Goal: Task Accomplishment & Management: Complete application form

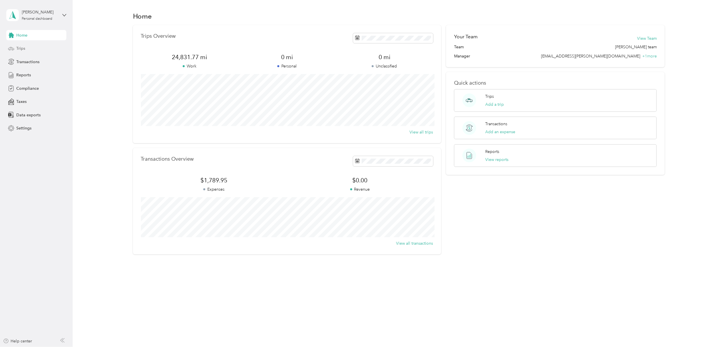
click at [21, 47] on span "Trips" at bounding box center [20, 48] width 9 height 6
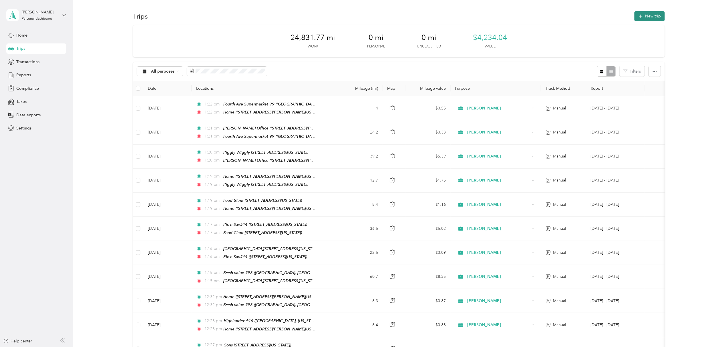
click at [650, 15] on button "New trip" at bounding box center [649, 16] width 30 height 10
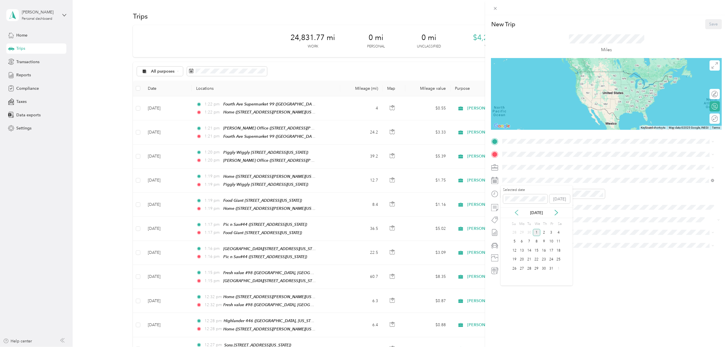
click at [515, 212] on icon at bounding box center [517, 213] width 6 height 6
click at [521, 268] on div "29" at bounding box center [521, 268] width 7 height 7
click at [515, 138] on span at bounding box center [611, 141] width 222 height 9
drag, startPoint x: 539, startPoint y: 170, endPoint x: 535, endPoint y: 169, distance: 3.6
click at [538, 170] on div "Home [STREET_ADDRESS][PERSON_NAME][US_STATE]" at bounding box center [609, 165] width 208 height 14
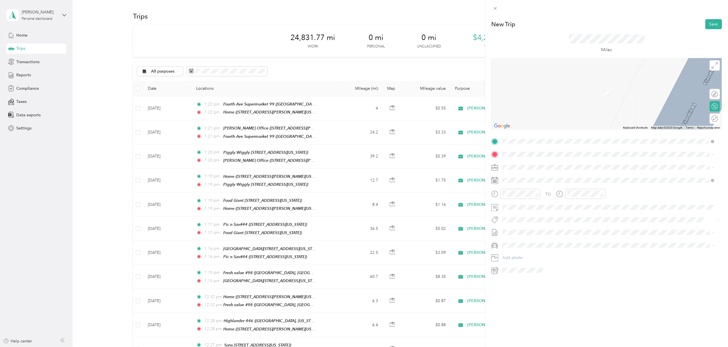
click at [535, 181] on span "[STREET_ADDRESS][US_STATE]" at bounding box center [541, 180] width 57 height 5
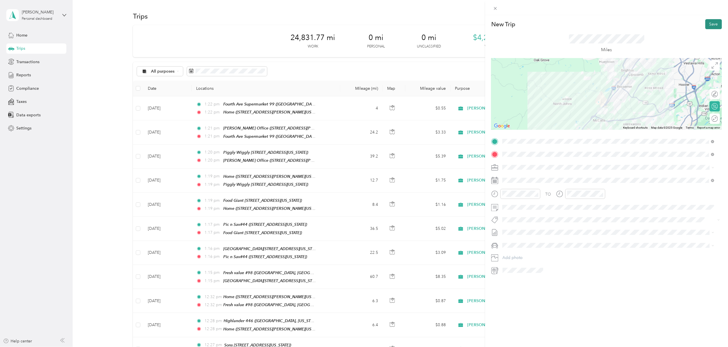
click at [711, 23] on button "Save" at bounding box center [713, 24] width 17 height 10
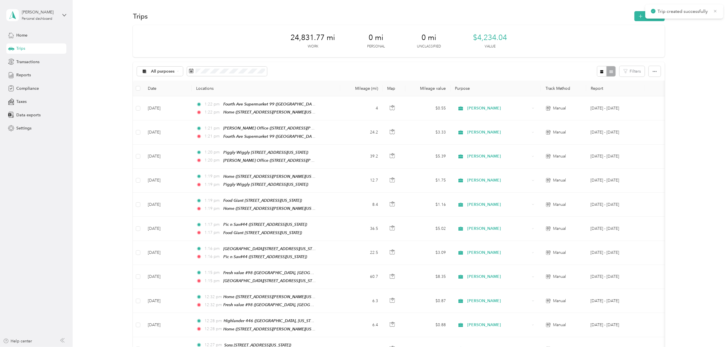
click at [716, 11] on icon at bounding box center [715, 11] width 5 height 5
click at [648, 14] on button "New trip" at bounding box center [649, 16] width 30 height 10
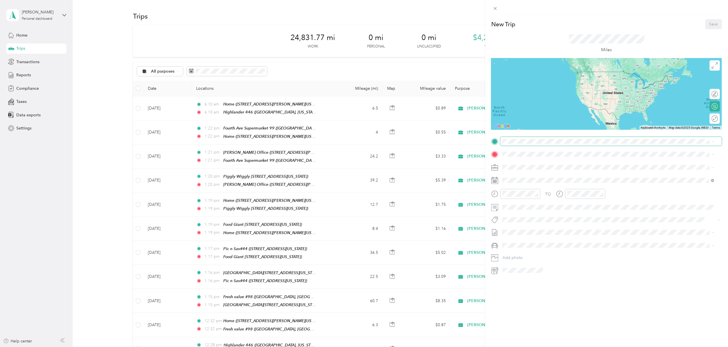
click at [513, 138] on span at bounding box center [611, 141] width 222 height 9
click at [537, 168] on span "[STREET_ADDRESS][US_STATE]" at bounding box center [541, 169] width 57 height 5
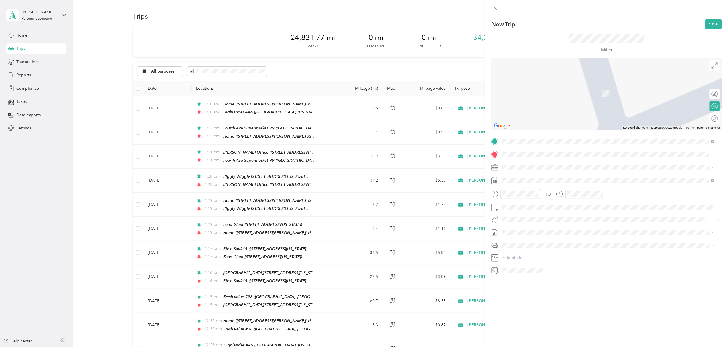
click at [550, 181] on span "[PERSON_NAME][GEOGRAPHIC_DATA], [US_STATE], [GEOGRAPHIC_DATA]" at bounding box center [582, 183] width 139 height 5
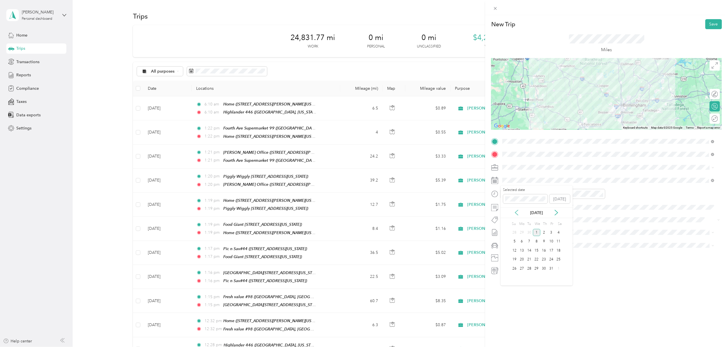
click at [517, 212] on icon at bounding box center [517, 213] width 6 height 6
click at [523, 268] on div "29" at bounding box center [521, 268] width 7 height 7
click at [707, 24] on button "Save" at bounding box center [713, 24] width 17 height 10
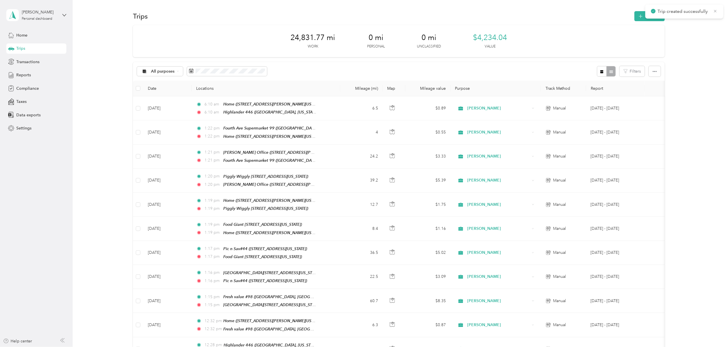
click at [715, 11] on icon at bounding box center [715, 11] width 3 height 3
click at [647, 14] on button "New trip" at bounding box center [649, 16] width 30 height 10
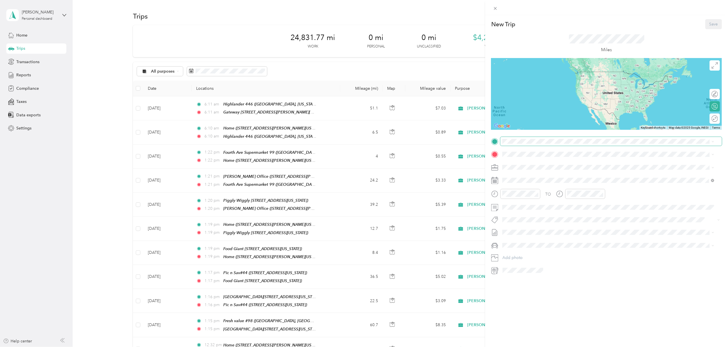
click at [519, 138] on span at bounding box center [611, 141] width 222 height 9
click at [557, 168] on span "[PERSON_NAME][GEOGRAPHIC_DATA], [US_STATE], [GEOGRAPHIC_DATA]" at bounding box center [582, 168] width 139 height 5
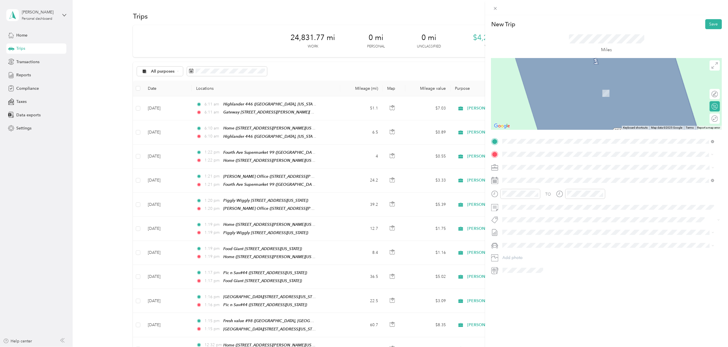
click at [557, 203] on li "Food Giant [STREET_ADDRESS][US_STATE]" at bounding box center [609, 199] width 216 height 18
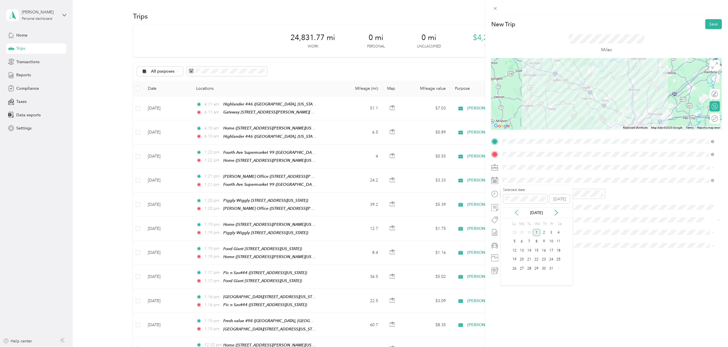
click at [516, 212] on icon at bounding box center [516, 212] width 3 height 5
click at [523, 267] on div "29" at bounding box center [521, 268] width 7 height 7
click at [708, 24] on button "Save" at bounding box center [713, 24] width 17 height 10
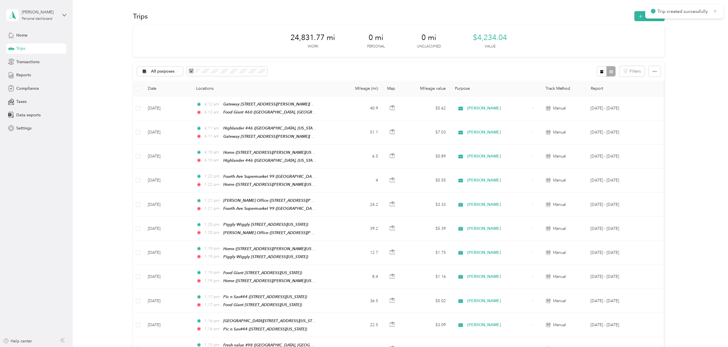
click at [717, 13] on icon at bounding box center [715, 11] width 5 height 5
click at [643, 16] on button "New trip" at bounding box center [649, 16] width 30 height 10
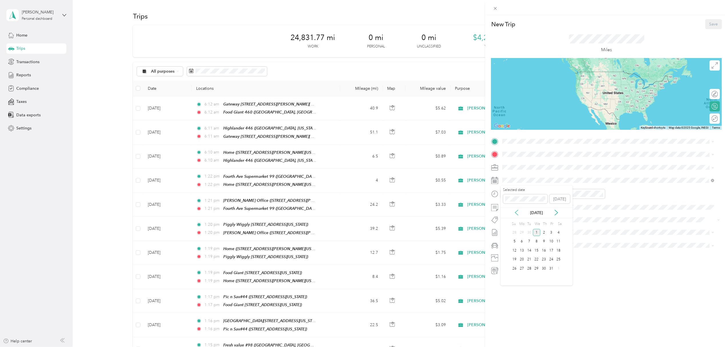
click at [516, 213] on icon at bounding box center [517, 213] width 6 height 6
click at [520, 266] on div "29" at bounding box center [521, 268] width 7 height 7
click at [531, 183] on div "Food Giant [STREET_ADDRESS][US_STATE]" at bounding box center [562, 186] width 98 height 12
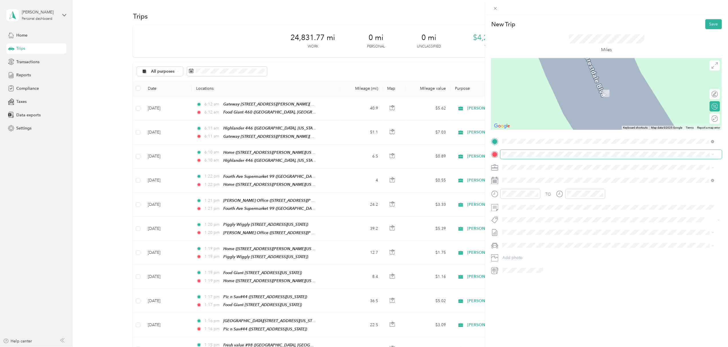
click at [512, 151] on span at bounding box center [611, 154] width 222 height 9
click at [509, 150] on span at bounding box center [611, 154] width 222 height 9
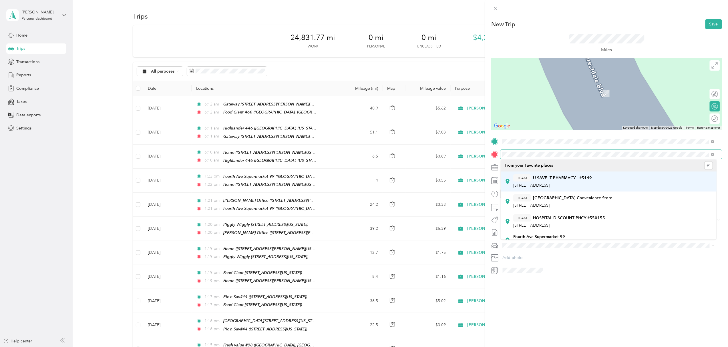
scroll to position [38, 0]
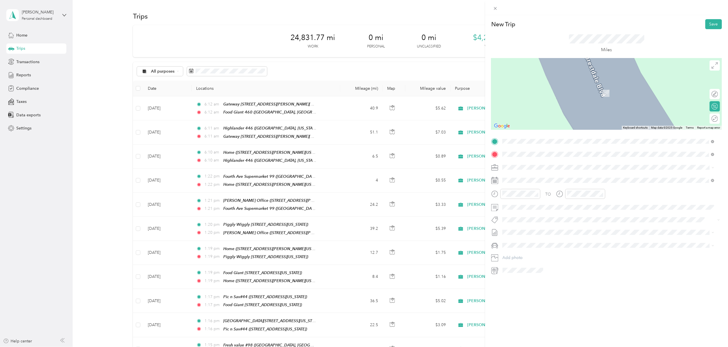
click at [543, 182] on span "[STREET_ADDRESS][PERSON_NAME][US_STATE]" at bounding box center [557, 183] width 89 height 5
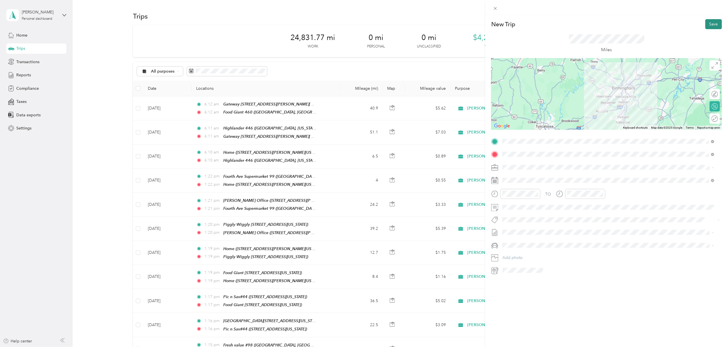
click at [707, 22] on button "Save" at bounding box center [713, 24] width 17 height 10
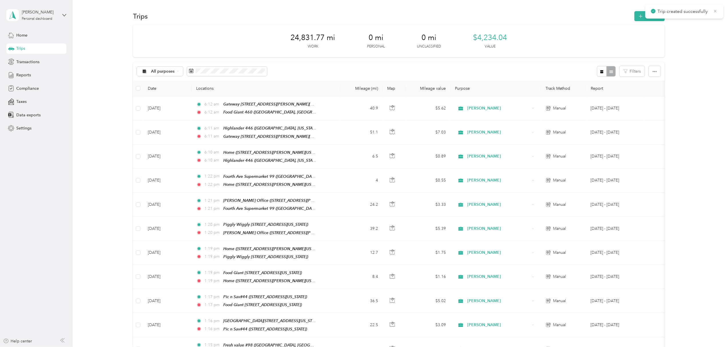
click at [715, 11] on icon at bounding box center [715, 11] width 5 height 5
click at [648, 15] on button "New trip" at bounding box center [649, 16] width 30 height 10
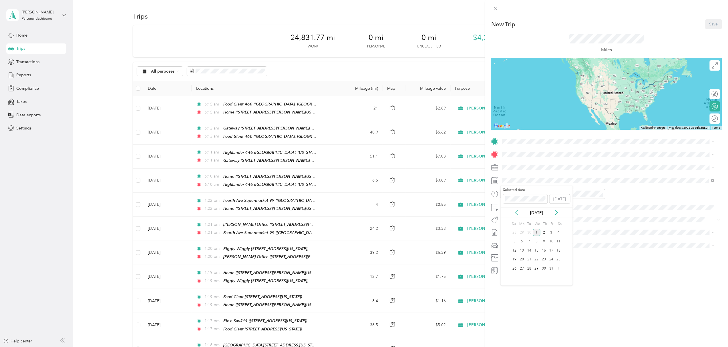
click at [516, 213] on icon at bounding box center [516, 212] width 3 height 5
click at [530, 269] on div "30" at bounding box center [528, 268] width 7 height 7
click at [528, 168] on span "[STREET_ADDRESS][PERSON_NAME][US_STATE]" at bounding box center [557, 170] width 89 height 5
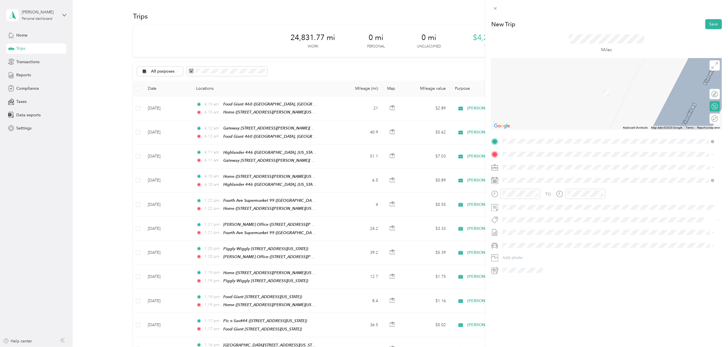
click at [544, 180] on div "Fresh value #[STREET_ADDRESS][US_STATE]" at bounding box center [567, 180] width 108 height 12
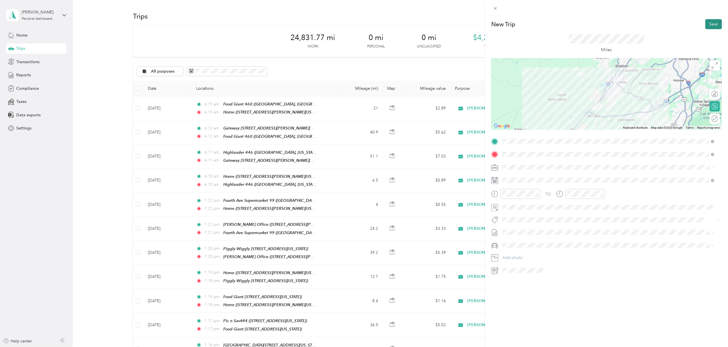
click at [711, 25] on button "Save" at bounding box center [713, 24] width 17 height 10
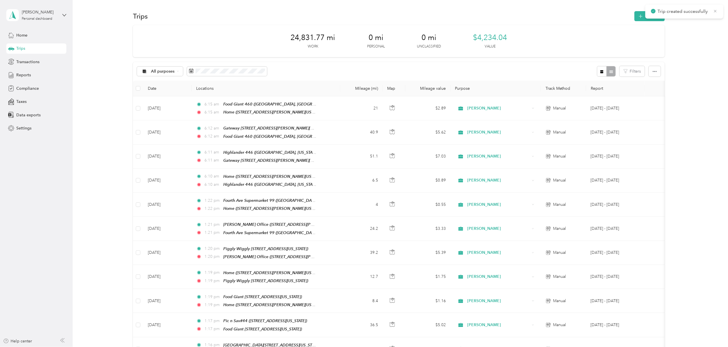
click at [717, 12] on icon at bounding box center [715, 11] width 5 height 5
click at [650, 14] on button "New trip" at bounding box center [649, 16] width 30 height 10
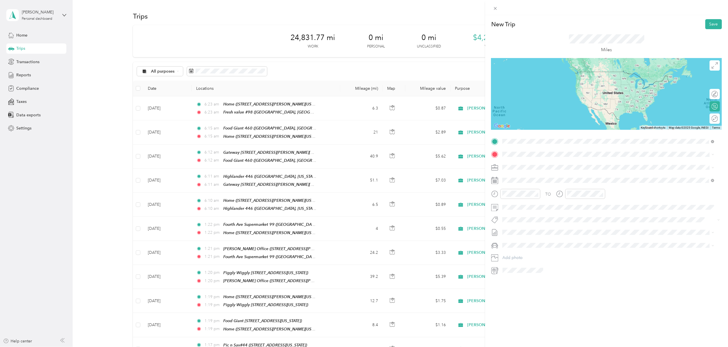
click at [538, 166] on div "Fresh value #[STREET_ADDRESS][US_STATE]" at bounding box center [567, 168] width 108 height 12
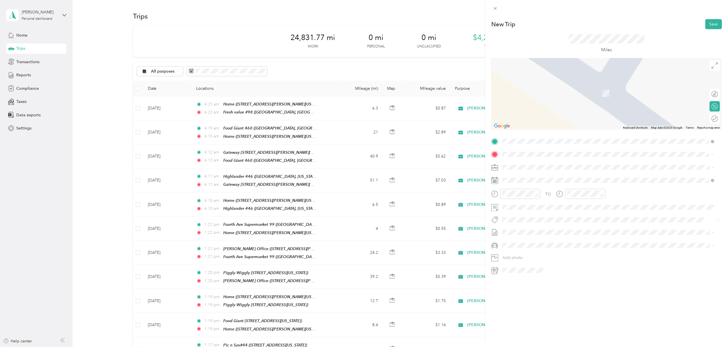
click at [541, 182] on span "[GEOGRAPHIC_DATA], [US_STATE], [GEOGRAPHIC_DATA]" at bounding box center [567, 183] width 108 height 5
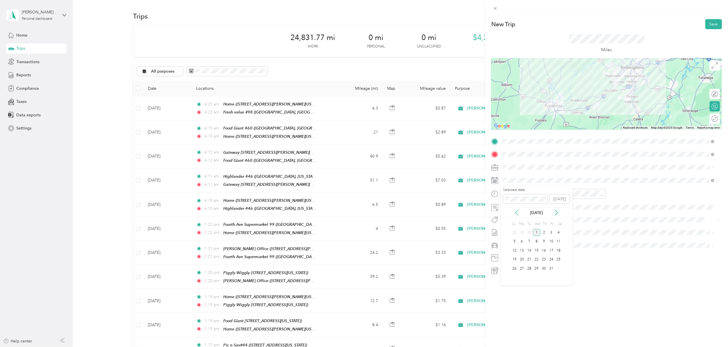
click at [514, 212] on icon at bounding box center [517, 213] width 6 height 6
click at [530, 268] on div "30" at bounding box center [528, 268] width 7 height 7
click at [708, 23] on button "Save" at bounding box center [713, 24] width 17 height 10
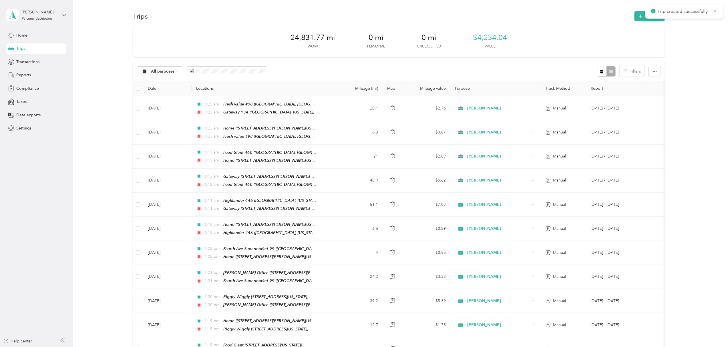
click at [714, 12] on icon at bounding box center [715, 11] width 3 height 3
click at [651, 14] on button "New trip" at bounding box center [649, 16] width 30 height 10
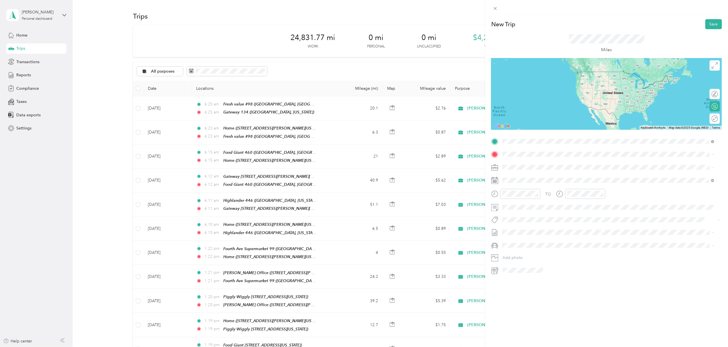
click at [531, 166] on div "Gateway [STREET_ADDRESS][US_STATE]" at bounding box center [567, 168] width 108 height 12
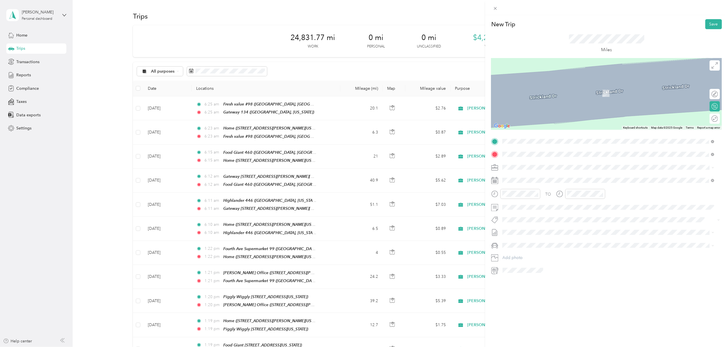
click at [548, 200] on div "Sons of Perrish [STREET_ADDRESS][PERSON_NAME][US_STATE]" at bounding box center [562, 200] width 98 height 12
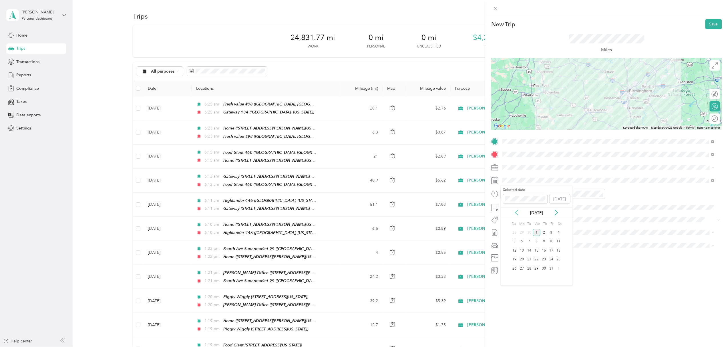
click at [516, 213] on icon at bounding box center [516, 212] width 3 height 5
click at [529, 270] on div "30" at bounding box center [528, 268] width 7 height 7
click at [705, 23] on button "Save" at bounding box center [713, 24] width 17 height 10
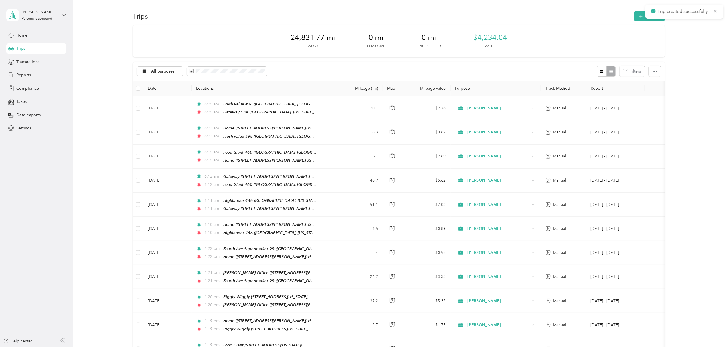
click at [716, 13] on icon at bounding box center [715, 11] width 5 height 5
click at [647, 14] on button "New trip" at bounding box center [649, 16] width 30 height 10
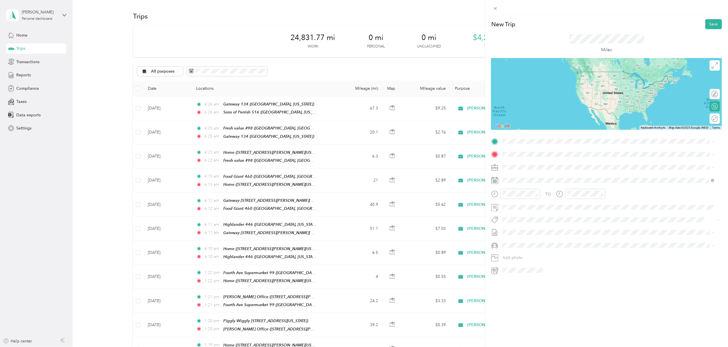
click at [538, 184] on div "Sons of Perrish [STREET_ADDRESS][PERSON_NAME][US_STATE]" at bounding box center [562, 184] width 98 height 12
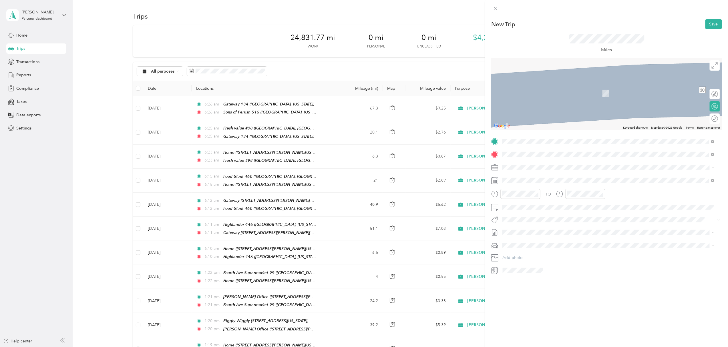
click at [543, 181] on div "TEAM FOODLAND # 448 [STREET_ADDRESS]" at bounding box center [540, 181] width 55 height 14
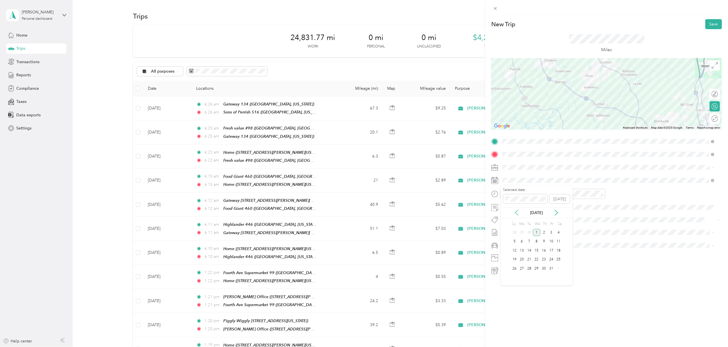
click at [515, 213] on icon at bounding box center [517, 213] width 6 height 6
click at [530, 268] on div "30" at bounding box center [528, 268] width 7 height 7
click at [709, 23] on button "Save" at bounding box center [713, 24] width 17 height 10
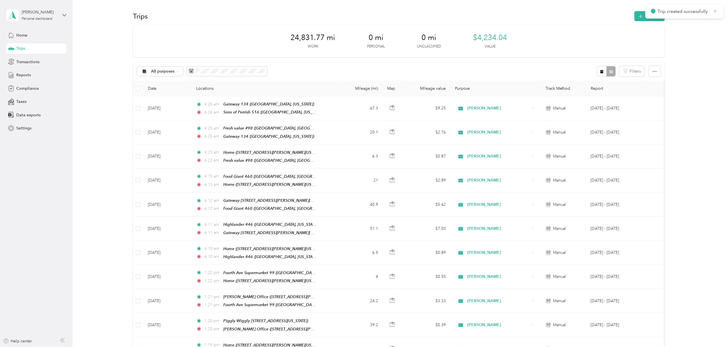
click at [715, 11] on icon at bounding box center [715, 11] width 3 height 3
click at [644, 15] on button "New trip" at bounding box center [649, 16] width 30 height 10
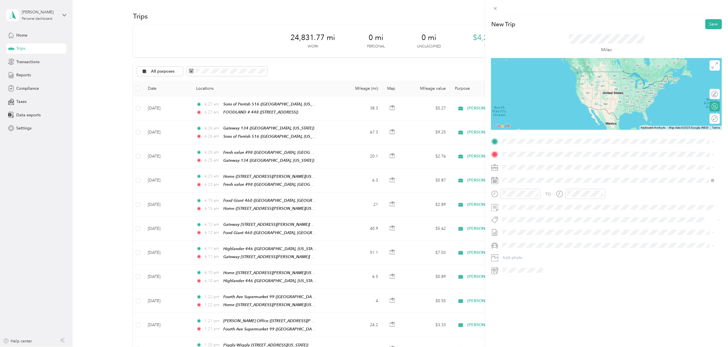
click at [531, 170] on span "[STREET_ADDRESS]" at bounding box center [531, 171] width 36 height 5
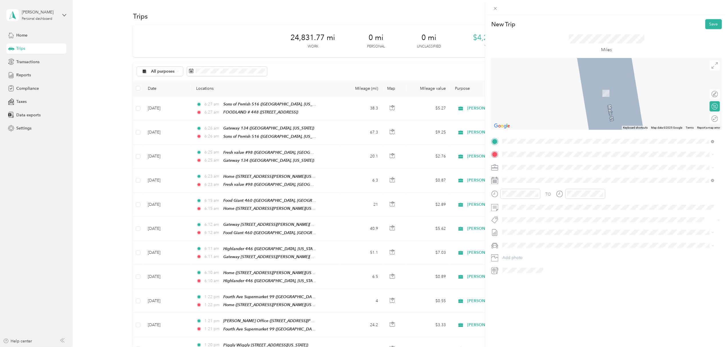
click at [542, 186] on div "TEAM [PERSON_NAME] Associated Foods [STREET_ADDRESS]" at bounding box center [609, 178] width 208 height 16
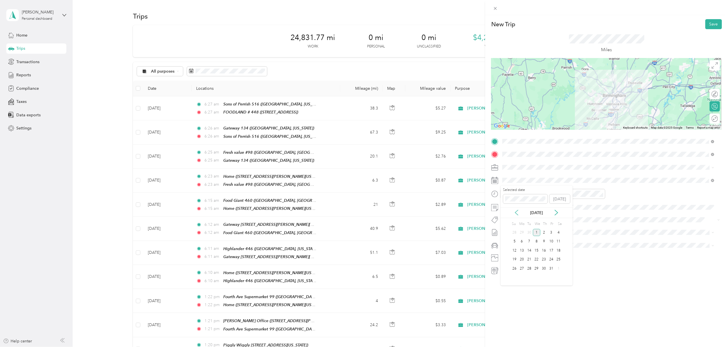
click at [515, 212] on icon at bounding box center [517, 213] width 6 height 6
click at [530, 269] on div "30" at bounding box center [528, 268] width 7 height 7
click at [709, 23] on button "Save" at bounding box center [713, 24] width 17 height 10
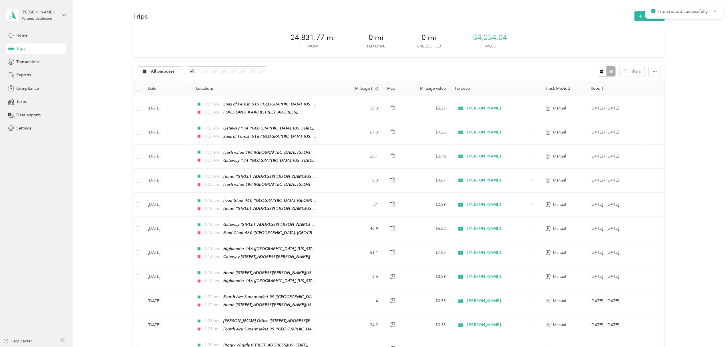
click at [716, 10] on icon at bounding box center [715, 11] width 5 height 5
click at [651, 16] on button "New trip" at bounding box center [649, 16] width 30 height 10
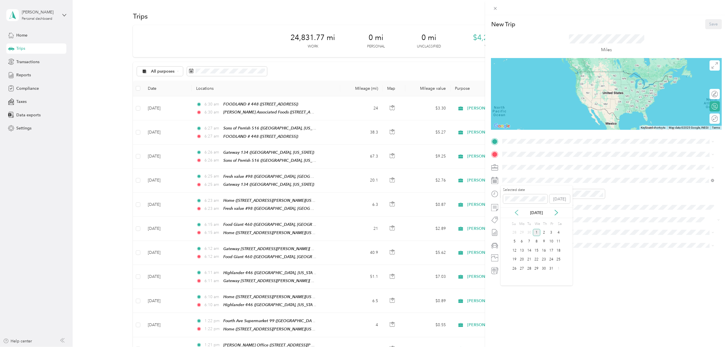
click at [515, 215] on icon at bounding box center [517, 213] width 6 height 6
click at [528, 268] on div "30" at bounding box center [528, 268] width 7 height 7
click at [531, 173] on div "TEAM [PERSON_NAME] Associated Foods [STREET_ADDRESS]" at bounding box center [609, 168] width 208 height 16
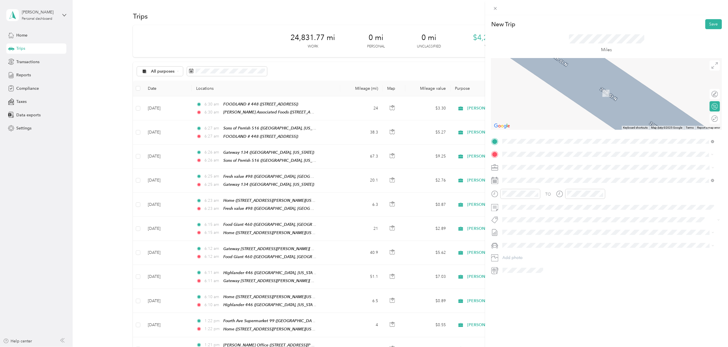
click at [530, 180] on div "Home [STREET_ADDRESS][PERSON_NAME][US_STATE]" at bounding box center [557, 180] width 89 height 12
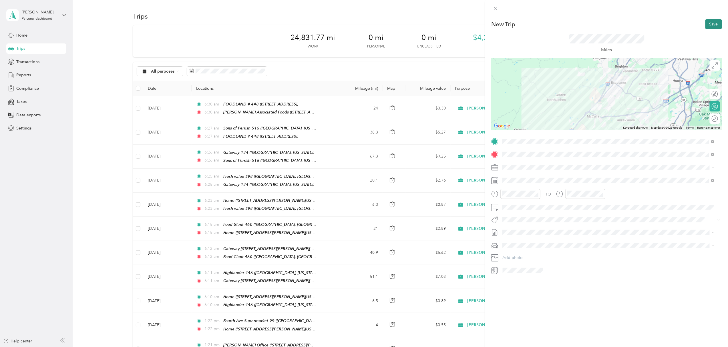
click at [705, 23] on button "Save" at bounding box center [713, 24] width 17 height 10
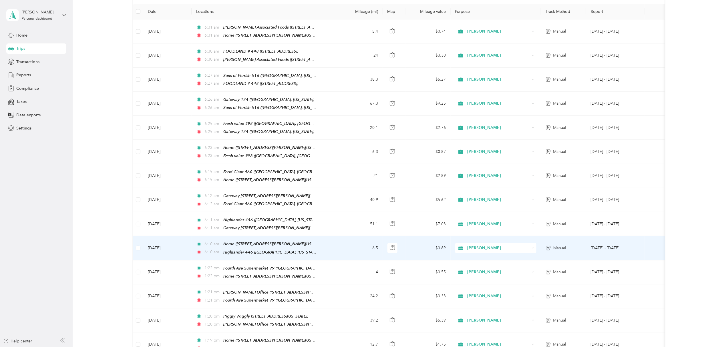
scroll to position [114, 0]
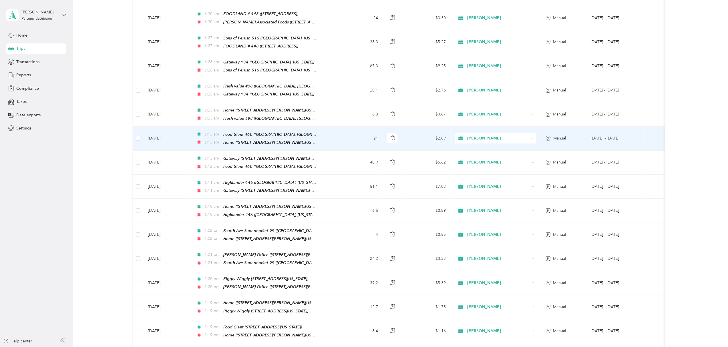
click at [332, 135] on td "6:15 am Food Giant 460 ([GEOGRAPHIC_DATA], [GEOGRAPHIC_DATA], [US_STATE]) 6:15 …" at bounding box center [266, 139] width 148 height 24
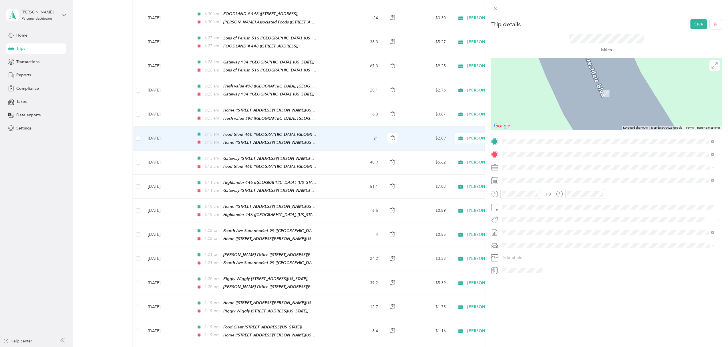
click at [539, 178] on div "Fourth Ave Supermarket [STREET_ADDRESS][US_STATE]" at bounding box center [567, 180] width 108 height 12
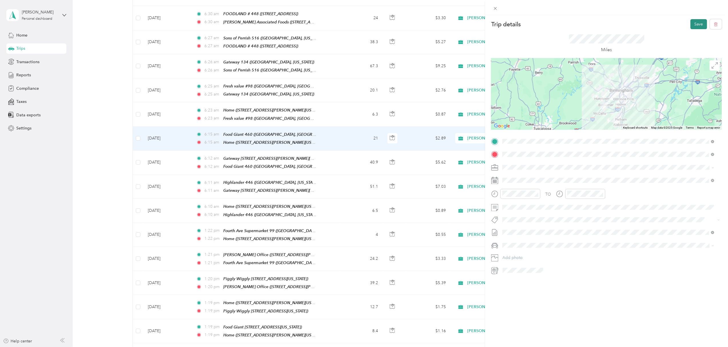
click at [694, 23] on button "Save" at bounding box center [698, 24] width 17 height 10
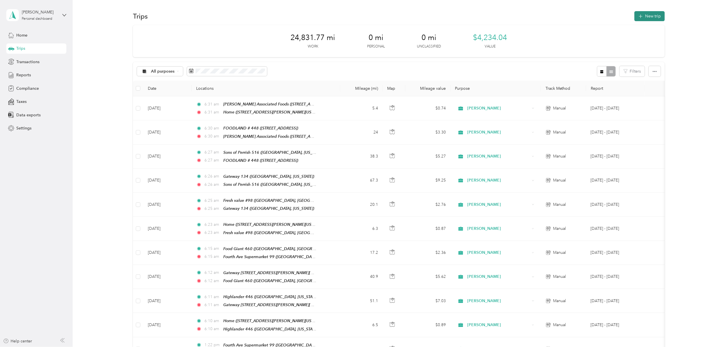
drag, startPoint x: 677, startPoint y: 51, endPoint x: 647, endPoint y: 14, distance: 47.9
click at [647, 14] on button "New trip" at bounding box center [649, 16] width 30 height 10
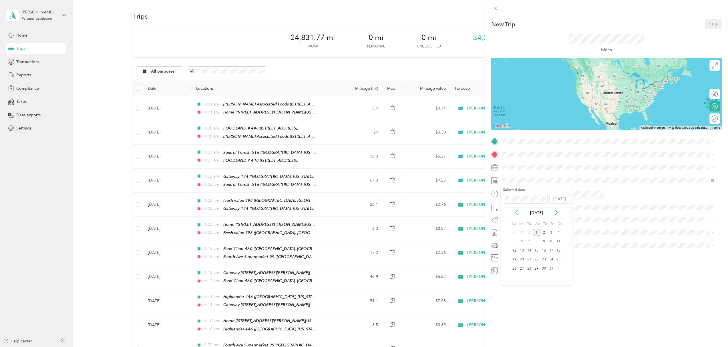
click at [517, 210] on icon at bounding box center [517, 213] width 6 height 6
click at [521, 267] on div "29" at bounding box center [521, 268] width 7 height 7
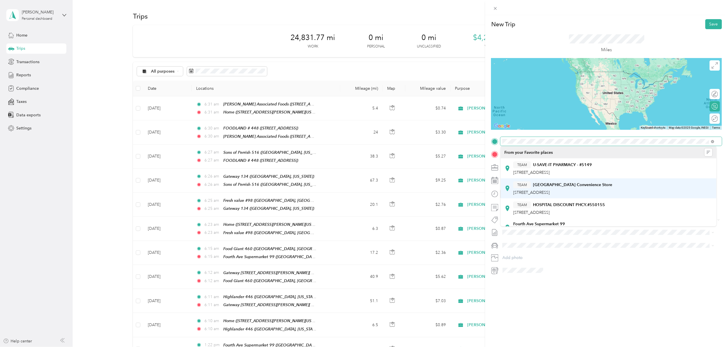
scroll to position [38, 0]
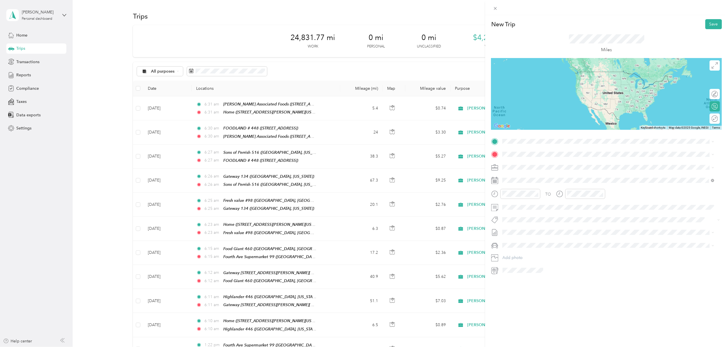
click at [545, 188] on div "Fourth Ave Supermarket [STREET_ADDRESS][US_STATE]" at bounding box center [567, 188] width 108 height 12
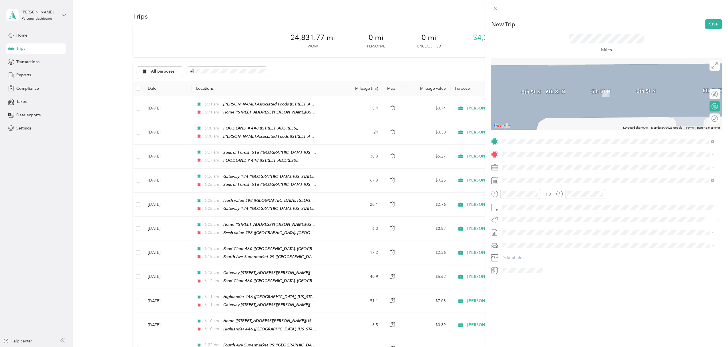
click at [524, 181] on span "[STREET_ADDRESS][PERSON_NAME][US_STATE]" at bounding box center [557, 182] width 89 height 5
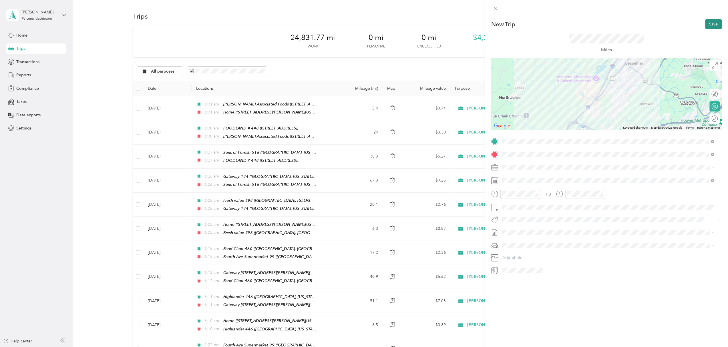
click at [710, 21] on button "Save" at bounding box center [713, 24] width 17 height 10
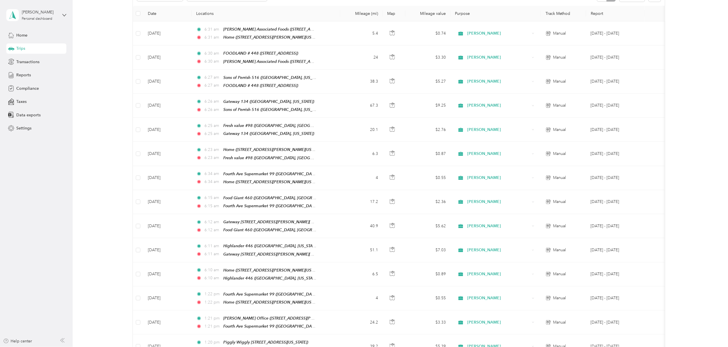
scroll to position [76, 0]
click at [30, 73] on span "Reports" at bounding box center [23, 75] width 15 height 6
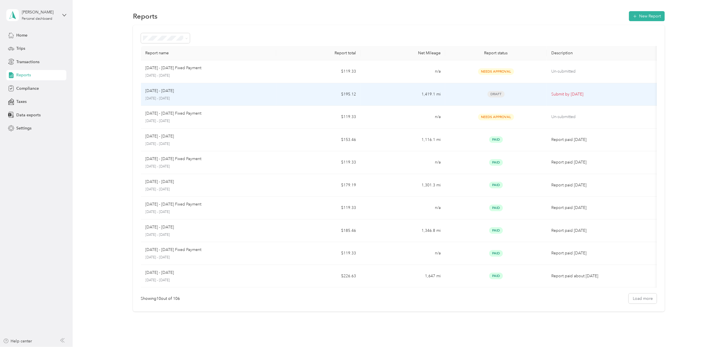
click at [270, 94] on div "[DATE] - [DATE] [DATE] - [DATE]" at bounding box center [208, 94] width 126 height 13
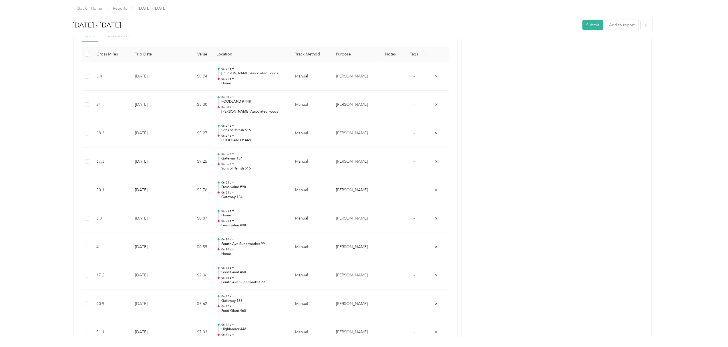
scroll to position [141, 0]
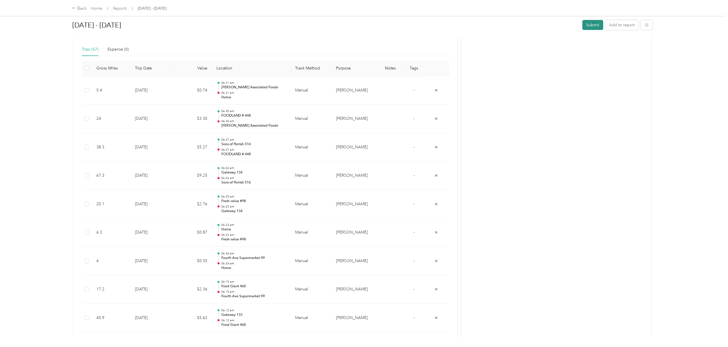
click at [589, 24] on button "Submit" at bounding box center [592, 25] width 21 height 10
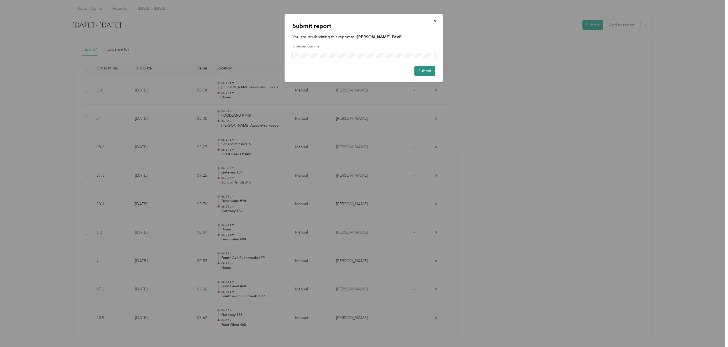
click at [425, 68] on button "Submit" at bounding box center [424, 71] width 21 height 10
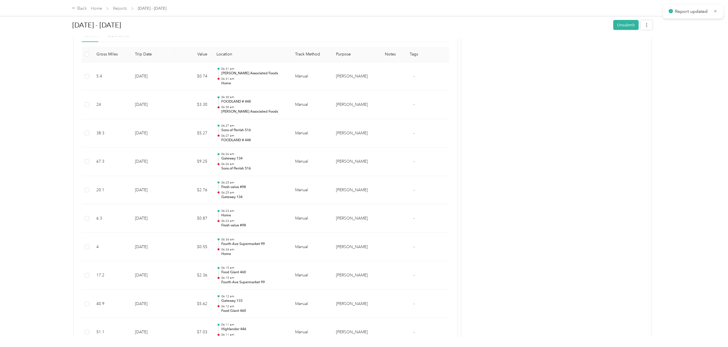
scroll to position [127, 0]
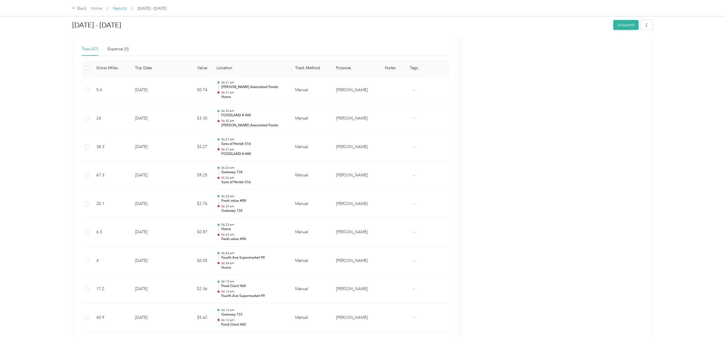
click at [120, 8] on link "Reports" at bounding box center [120, 8] width 14 height 5
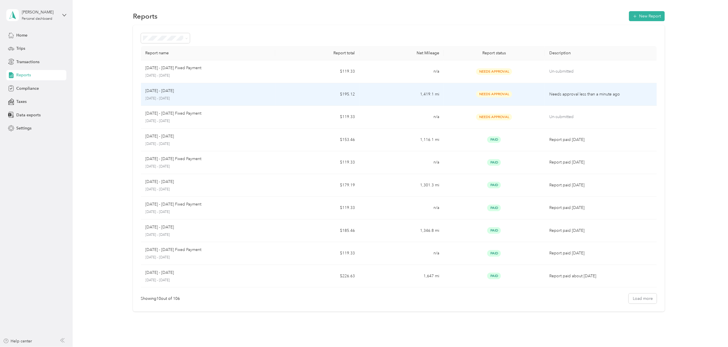
click at [236, 95] on div "[DATE] - [DATE] [DATE] - [DATE]" at bounding box center [207, 94] width 125 height 13
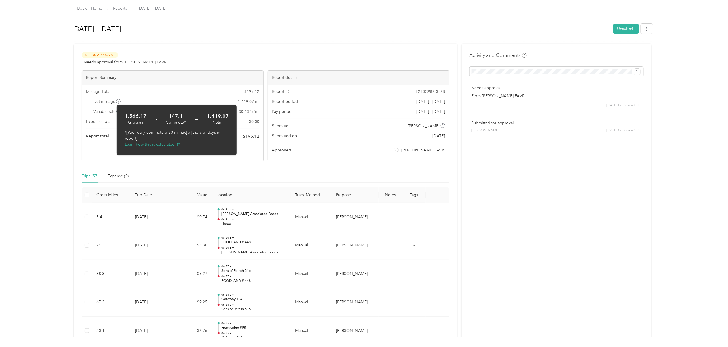
click at [119, 102] on icon at bounding box center [118, 101] width 3 height 3
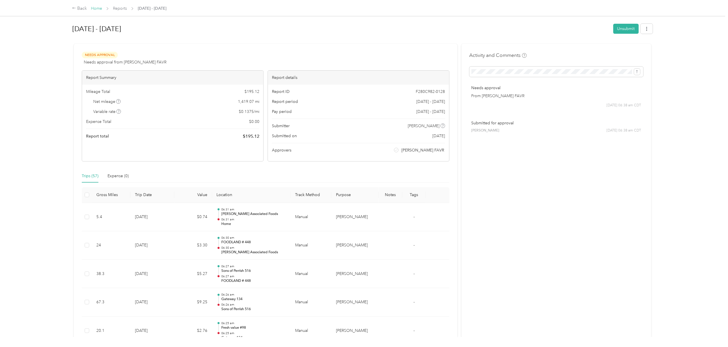
click at [95, 8] on link "Home" at bounding box center [96, 8] width 11 height 5
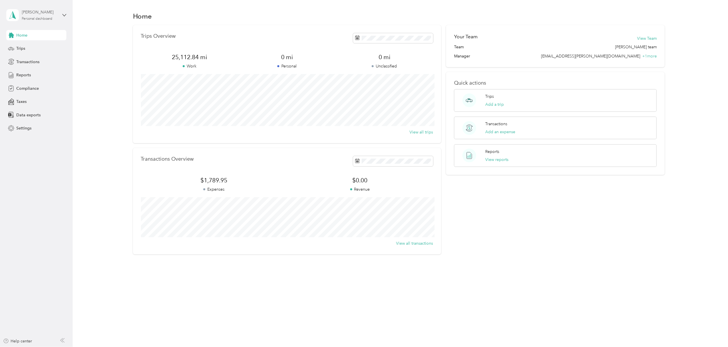
click at [42, 19] on div "Personal dashboard" at bounding box center [37, 18] width 31 height 3
click at [22, 46] on div "Log out" at bounding box center [22, 44] width 22 height 6
